Goal: Task Accomplishment & Management: Complete application form

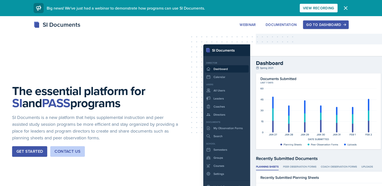
click at [329, 23] on div "Go to Dashboard" at bounding box center [325, 25] width 39 height 4
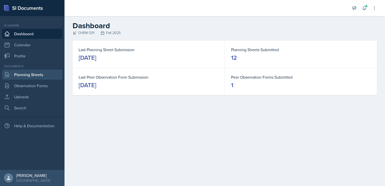
click at [32, 73] on link "Planning Sheets" at bounding box center [32, 75] width 61 height 10
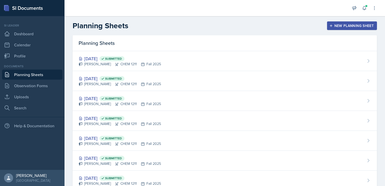
click at [338, 24] on div "New Planning Sheet" at bounding box center [352, 26] width 43 height 4
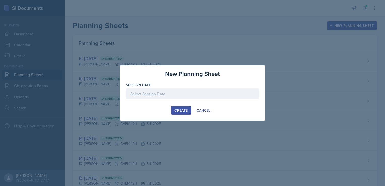
click at [171, 94] on div at bounding box center [192, 94] width 133 height 11
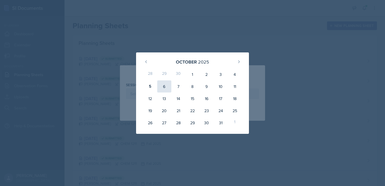
click at [163, 89] on div "6" at bounding box center [164, 86] width 14 height 12
type input "[DATE]"
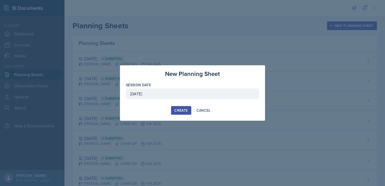
click at [182, 109] on div "Create" at bounding box center [181, 110] width 13 height 4
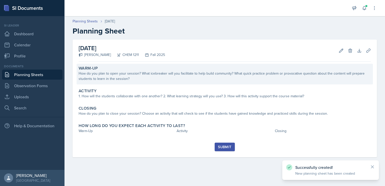
click at [121, 72] on div "How do you plan to open your session? What icebreaker will you facilitate to he…" at bounding box center [225, 76] width 293 height 11
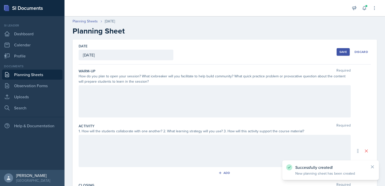
click at [119, 97] on div at bounding box center [215, 101] width 272 height 32
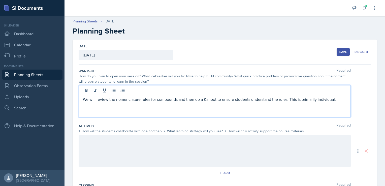
click at [197, 141] on div at bounding box center [215, 151] width 272 height 32
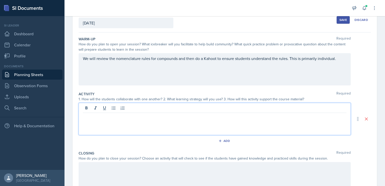
scroll to position [35, 0]
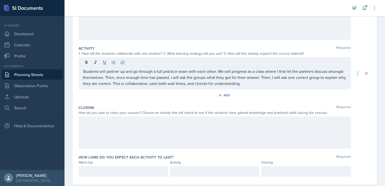
click at [198, 125] on div at bounding box center [215, 133] width 272 height 32
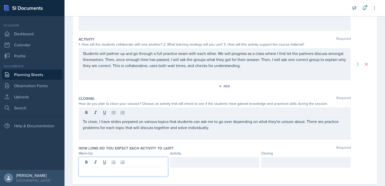
click at [123, 163] on div at bounding box center [124, 166] width 90 height 19
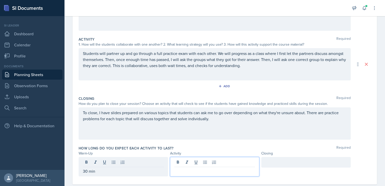
click at [187, 160] on div at bounding box center [215, 166] width 90 height 19
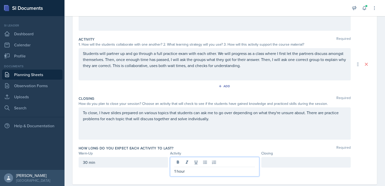
click at [273, 161] on div at bounding box center [307, 162] width 90 height 11
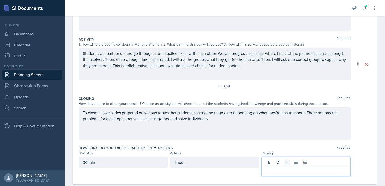
click at [87, 162] on div "30 min" at bounding box center [124, 162] width 90 height 11
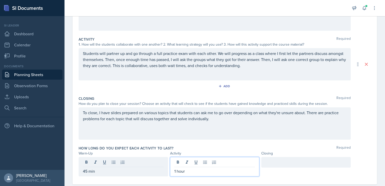
click at [217, 161] on div "1 hour" at bounding box center [215, 166] width 90 height 19
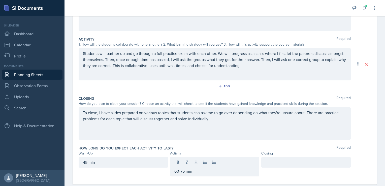
click at [291, 166] on div at bounding box center [307, 162] width 90 height 11
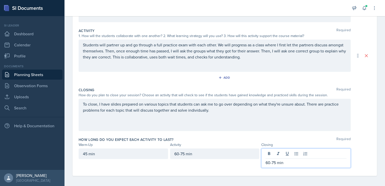
click at [310, 139] on div "How long do you expect each activity to last? Required" at bounding box center [225, 139] width 293 height 5
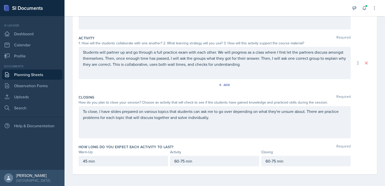
scroll to position [0, 0]
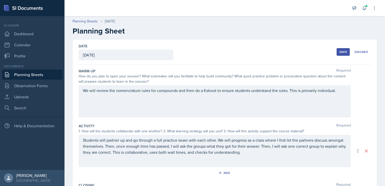
click at [340, 54] on button "Save" at bounding box center [343, 52] width 13 height 8
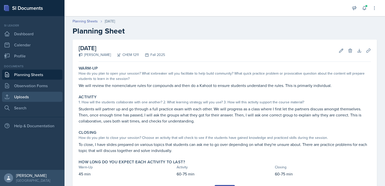
click at [37, 95] on link "Uploads" at bounding box center [32, 97] width 61 height 10
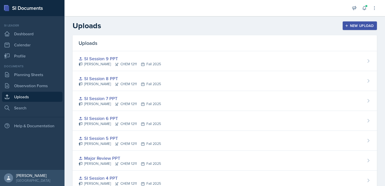
click at [343, 23] on button "New Upload" at bounding box center [360, 25] width 35 height 9
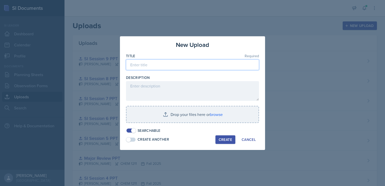
click at [186, 67] on input at bounding box center [192, 65] width 133 height 11
type input "Major Review 2 PPT"
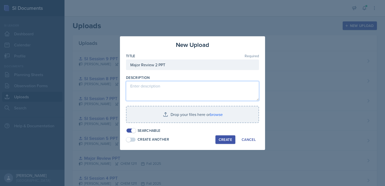
click at [166, 87] on textarea at bounding box center [192, 91] width 133 height 20
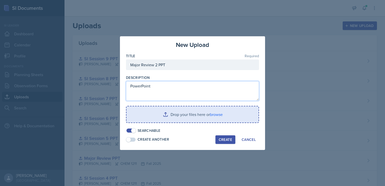
type textarea "PowerPoint"
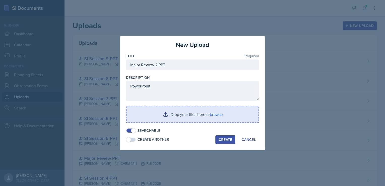
click at [222, 118] on input "file" at bounding box center [193, 114] width 132 height 16
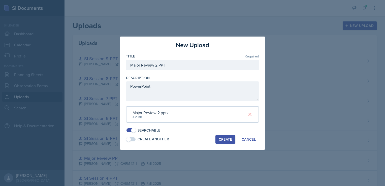
click at [225, 139] on div "Create" at bounding box center [225, 139] width 13 height 4
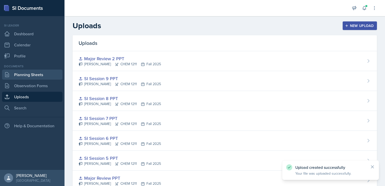
click at [45, 75] on link "Planning Sheets" at bounding box center [32, 75] width 61 height 10
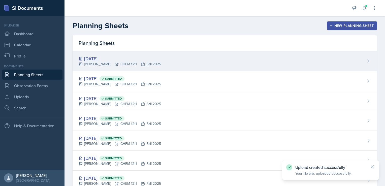
click at [111, 59] on div "[DATE]" at bounding box center [120, 58] width 82 height 7
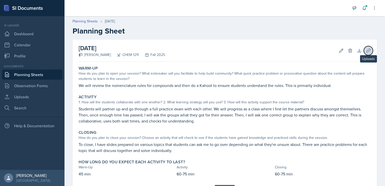
click at [367, 50] on icon at bounding box center [368, 50] width 5 height 5
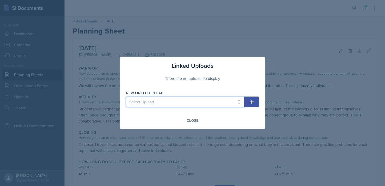
click at [173, 106] on select "Select Upload SI Session 1 PPT SI Session 2 PPT SI Session 3 PPT SI Session 4 P…" at bounding box center [185, 102] width 119 height 11
select select "5501d6b2-6bd7-4811-a3ed-5e8a76d90d9b"
click at [126, 97] on select "Select Upload SI Session 1 PPT SI Session 2 PPT SI Session 3 PPT SI Session 4 P…" at bounding box center [185, 102] width 119 height 11
click at [249, 102] on icon "button" at bounding box center [252, 102] width 6 height 6
select select
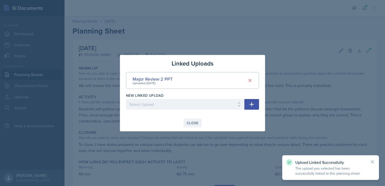
click at [193, 123] on div "Close" at bounding box center [193, 123] width 12 height 4
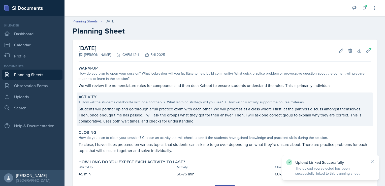
scroll to position [25, 0]
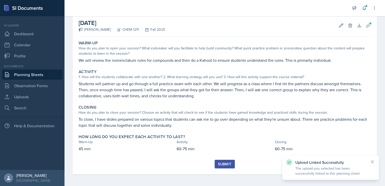
click at [223, 164] on div "Submit" at bounding box center [224, 164] width 13 height 4
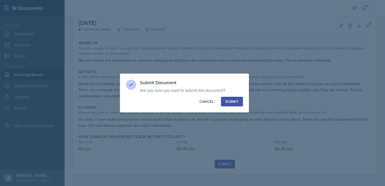
click at [234, 105] on button "Submit" at bounding box center [232, 102] width 22 height 10
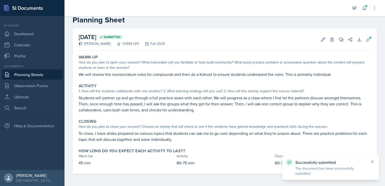
scroll to position [11, 0]
click at [42, 72] on link "Planning Sheets" at bounding box center [32, 75] width 61 height 10
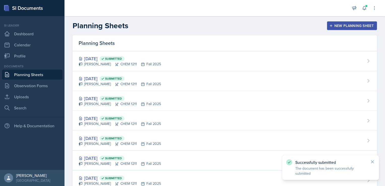
click at [347, 25] on div "New Planning Sheet" at bounding box center [352, 26] width 43 height 4
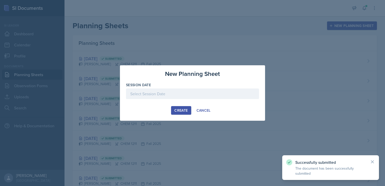
click at [193, 94] on div at bounding box center [192, 94] width 133 height 11
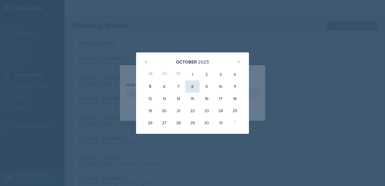
click at [192, 84] on div "8" at bounding box center [193, 86] width 14 height 12
type input "[DATE]"
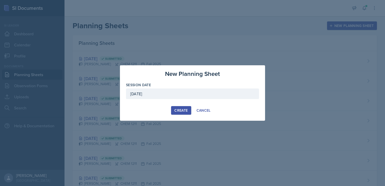
click at [183, 109] on div "Create" at bounding box center [181, 110] width 13 height 4
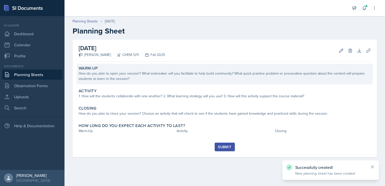
click at [181, 82] on div "Warm-Up How do you plan to open your session? What icebreaker will you facilita…" at bounding box center [225, 74] width 297 height 21
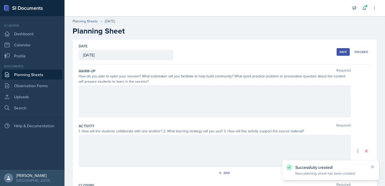
click at [173, 90] on div at bounding box center [215, 101] width 272 height 32
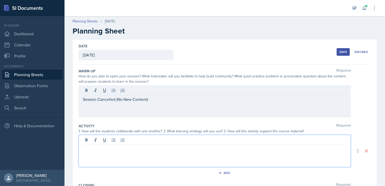
click at [155, 141] on div at bounding box center [215, 151] width 272 height 32
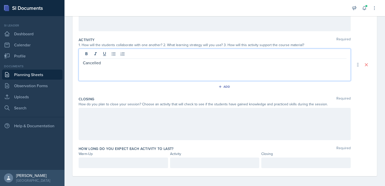
scroll to position [88, 0]
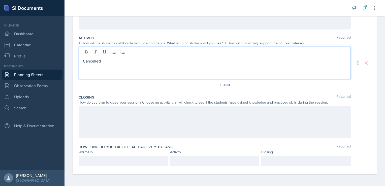
click at [149, 124] on div at bounding box center [215, 122] width 272 height 32
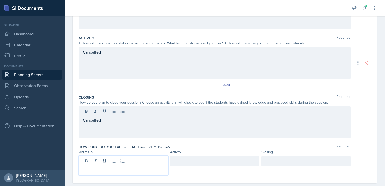
click at [133, 167] on p at bounding box center [123, 170] width 81 height 6
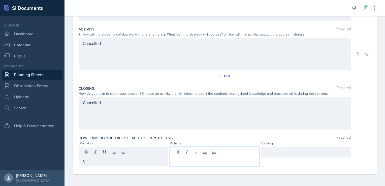
click at [185, 152] on div at bounding box center [215, 156] width 90 height 19
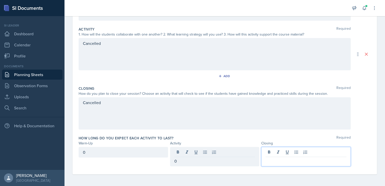
click at [271, 152] on div at bounding box center [307, 156] width 90 height 19
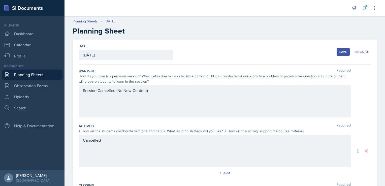
click at [340, 52] on div "Save" at bounding box center [344, 52] width 8 height 4
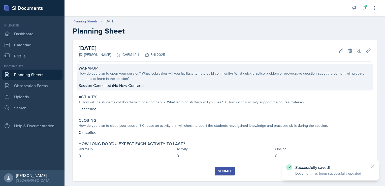
scroll to position [7, 0]
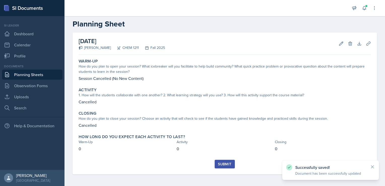
click at [223, 165] on div "Submit" at bounding box center [224, 164] width 13 height 4
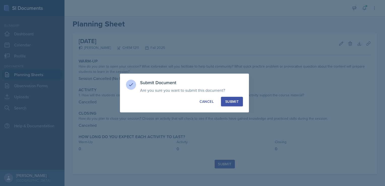
click at [235, 104] on div "Submit" at bounding box center [231, 101] width 13 height 5
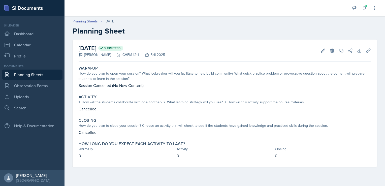
click at [50, 71] on link "Planning Sheets" at bounding box center [32, 75] width 61 height 10
